Goal: Obtain resource: Obtain resource

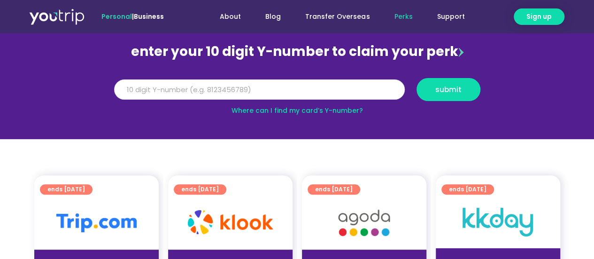
click at [310, 95] on input "Y Number" at bounding box center [259, 89] width 291 height 21
type input "8133635287"
click at [416, 78] on button "submit" at bounding box center [448, 89] width 64 height 23
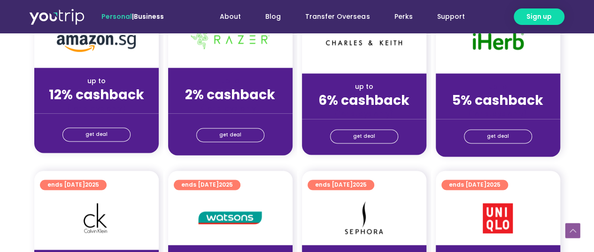
scroll to position [657, 0]
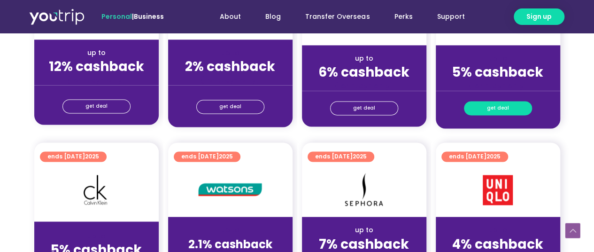
click at [519, 114] on link "get deal" at bounding box center [498, 108] width 68 height 14
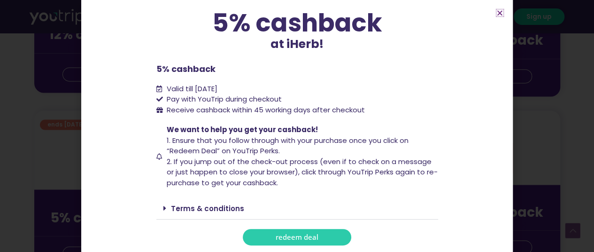
scroll to position [704, 0]
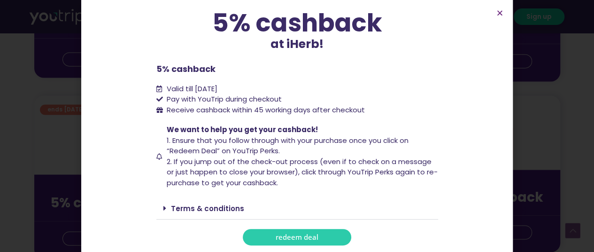
click at [304, 233] on span "redeem deal" at bounding box center [297, 236] width 43 height 7
